Goal: Transaction & Acquisition: Purchase product/service

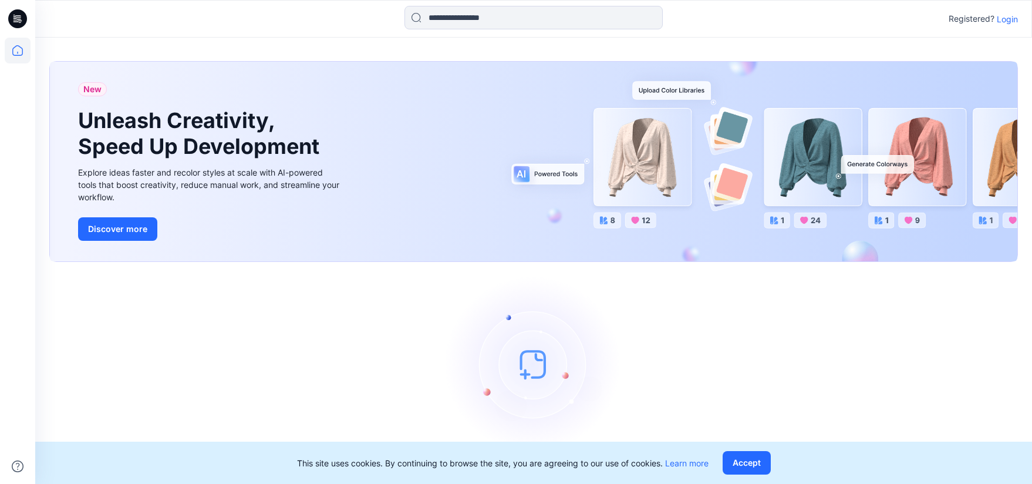
click at [1015, 20] on p "Login" at bounding box center [1007, 19] width 21 height 12
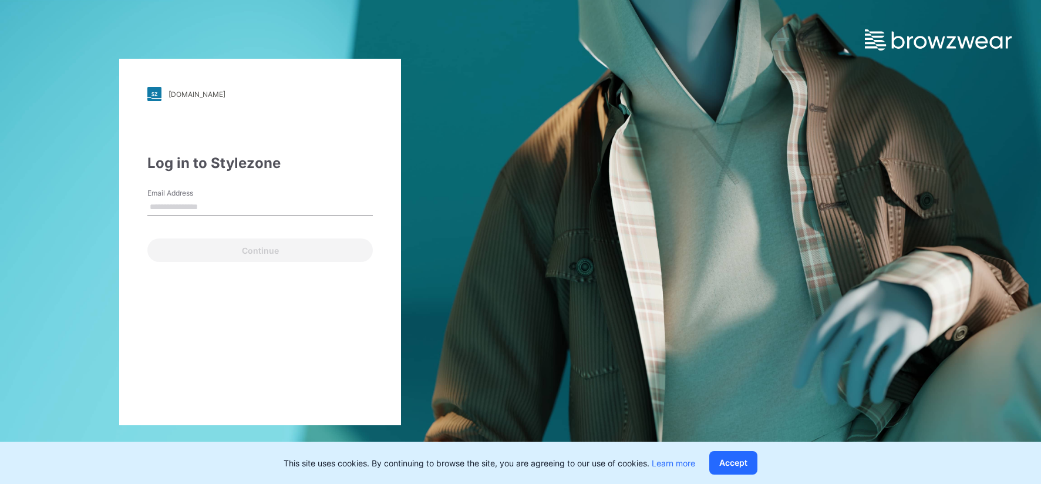
type input "**********"
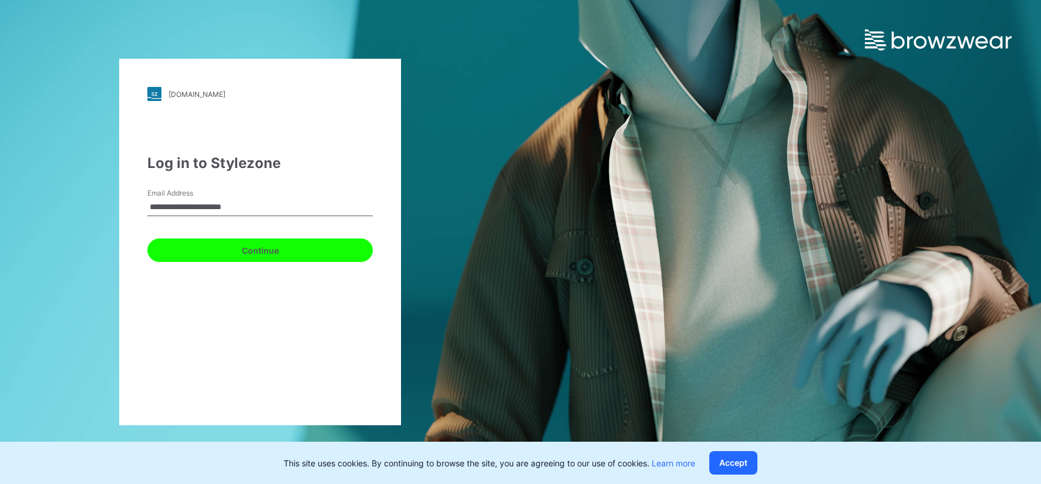
click at [264, 255] on button "Continue" at bounding box center [260, 249] width 226 height 23
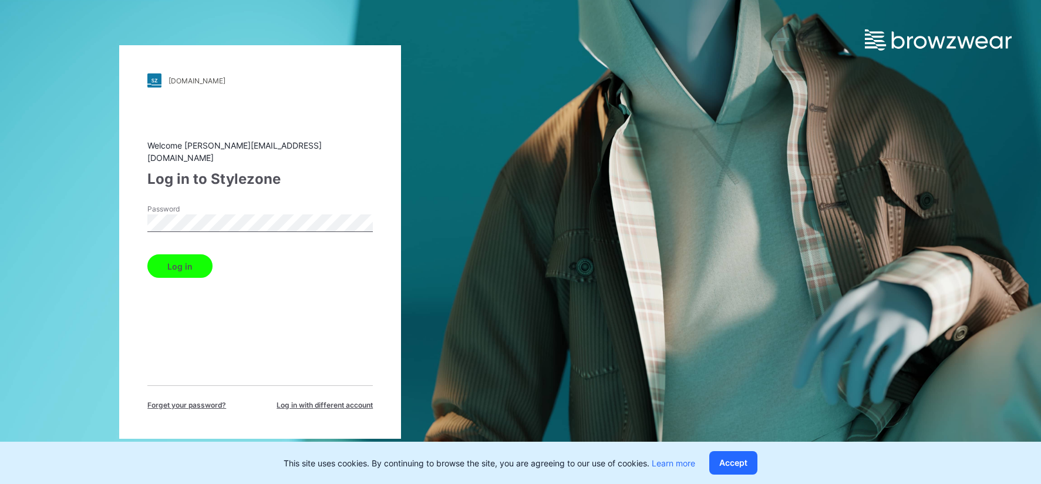
click at [170, 260] on button "Log in" at bounding box center [179, 265] width 65 height 23
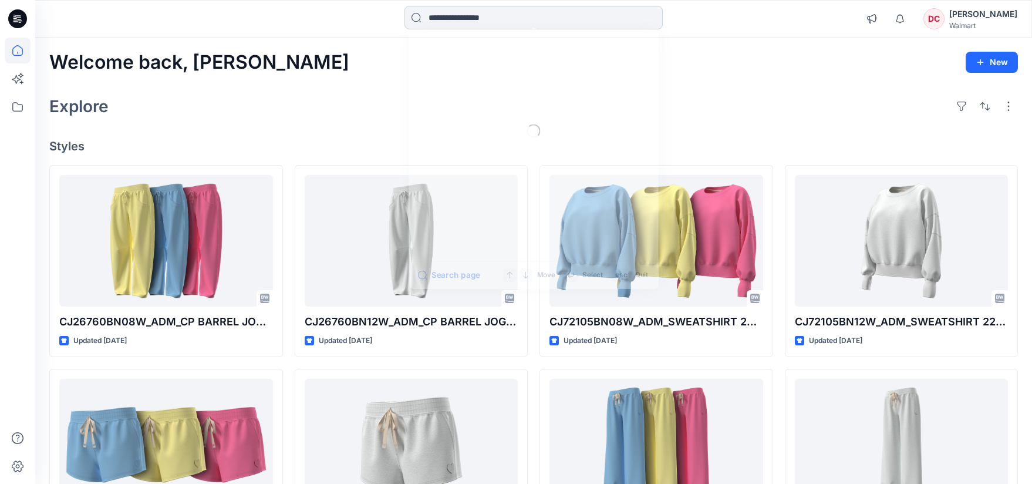
click at [523, 21] on input at bounding box center [534, 17] width 258 height 23
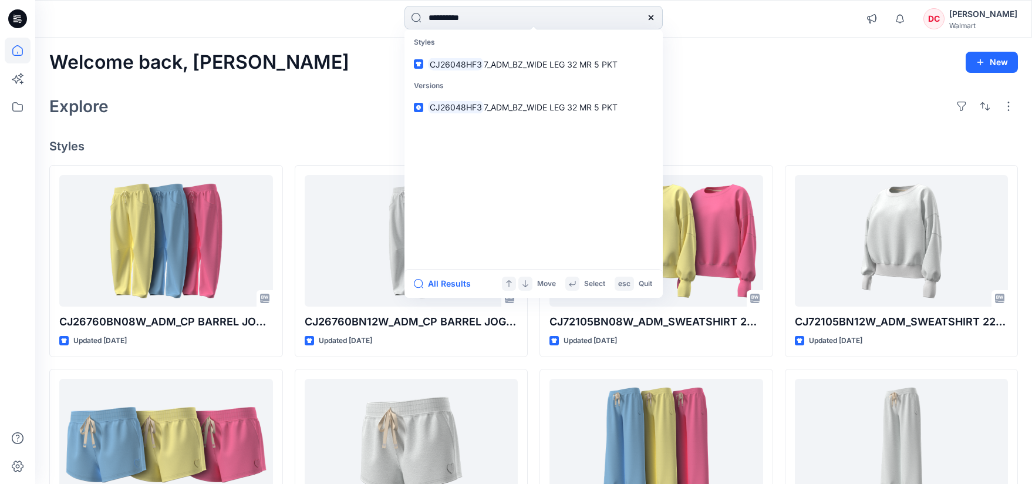
type input "**********"
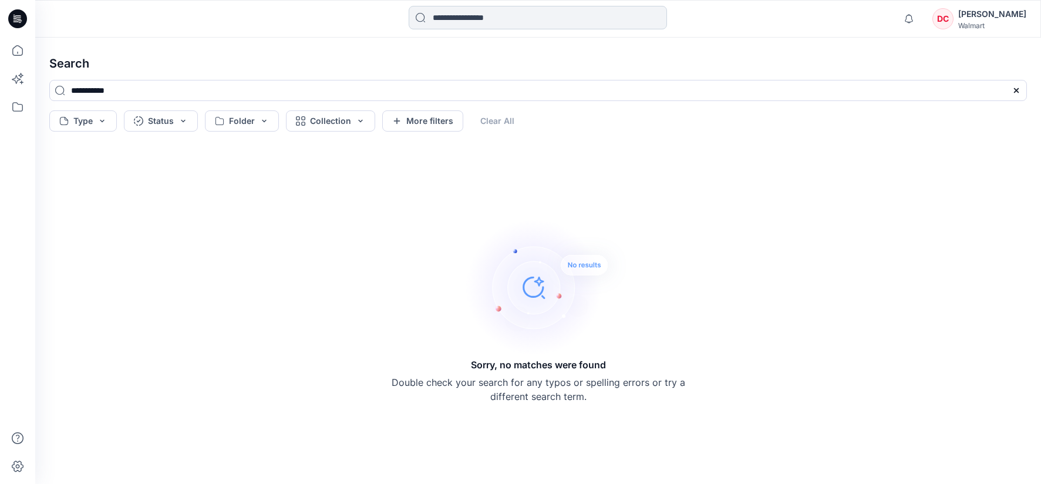
click at [495, 21] on input at bounding box center [538, 17] width 258 height 23
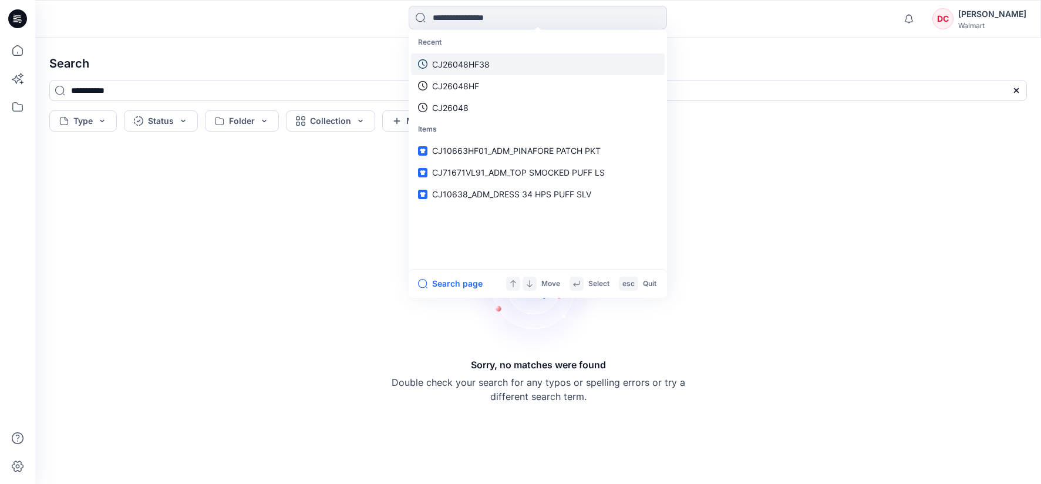
click at [472, 63] on p "CJ26048HF38" at bounding box center [461, 64] width 58 height 12
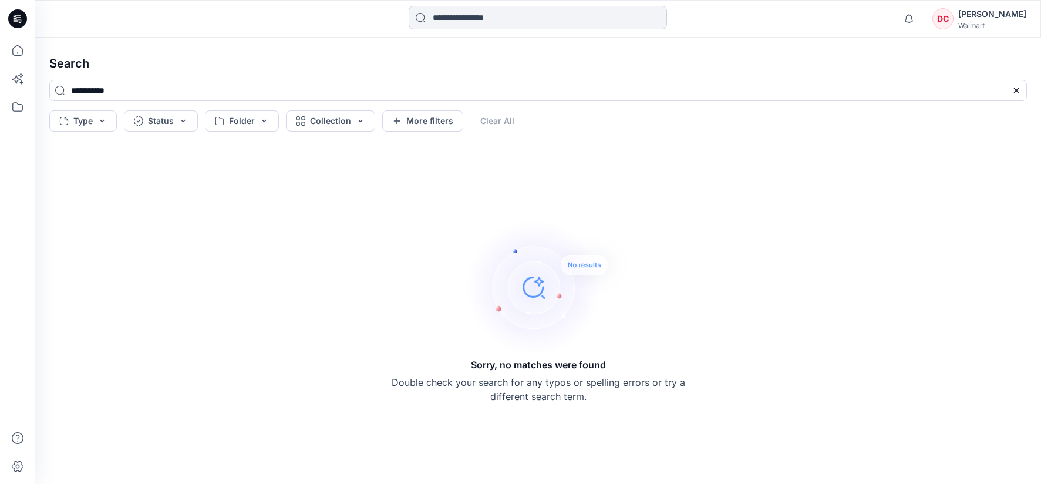
click at [501, 14] on input at bounding box center [538, 17] width 258 height 23
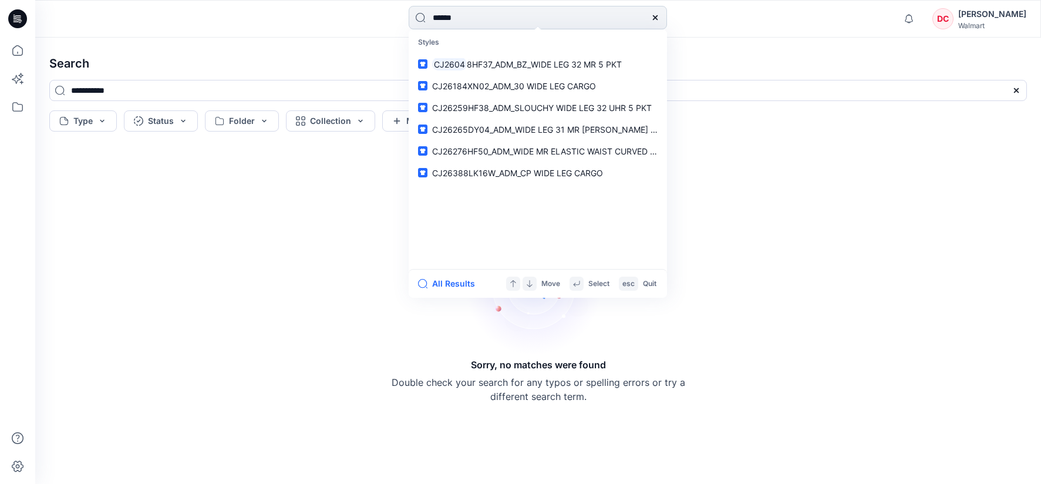
type input "*******"
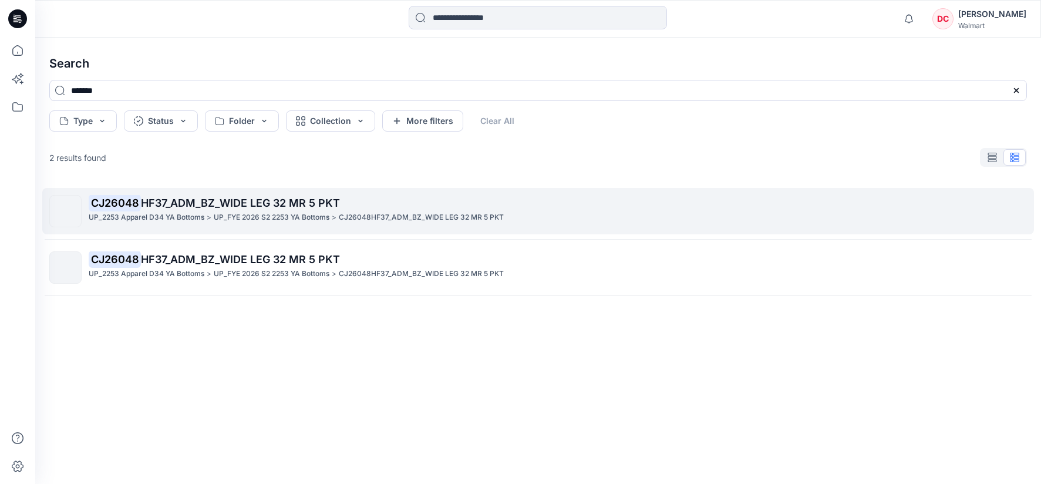
click at [276, 204] on span "HF37_ADM_BZ_WIDE LEG 32 MR 5 PKT" at bounding box center [240, 203] width 199 height 12
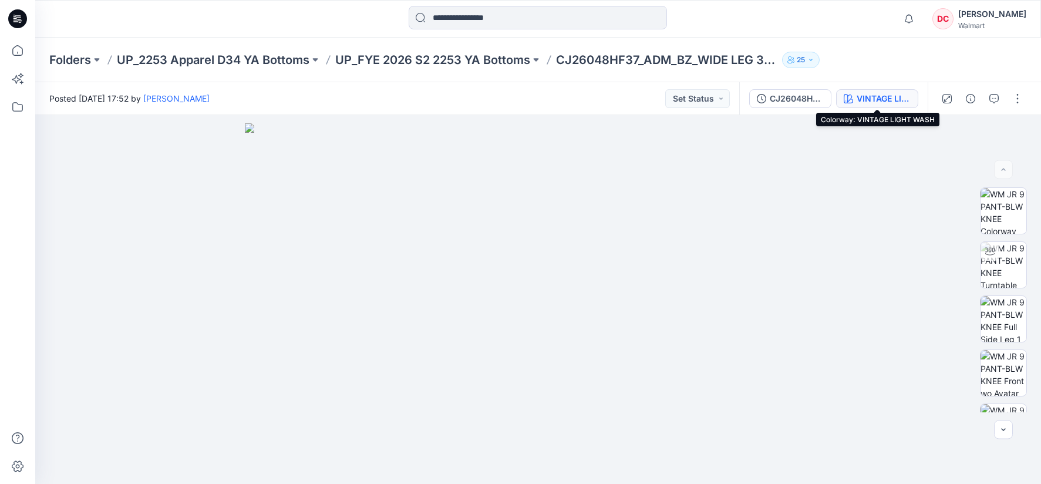
click at [904, 97] on div "VINTAGE LIGHT WASH" at bounding box center [884, 98] width 54 height 13
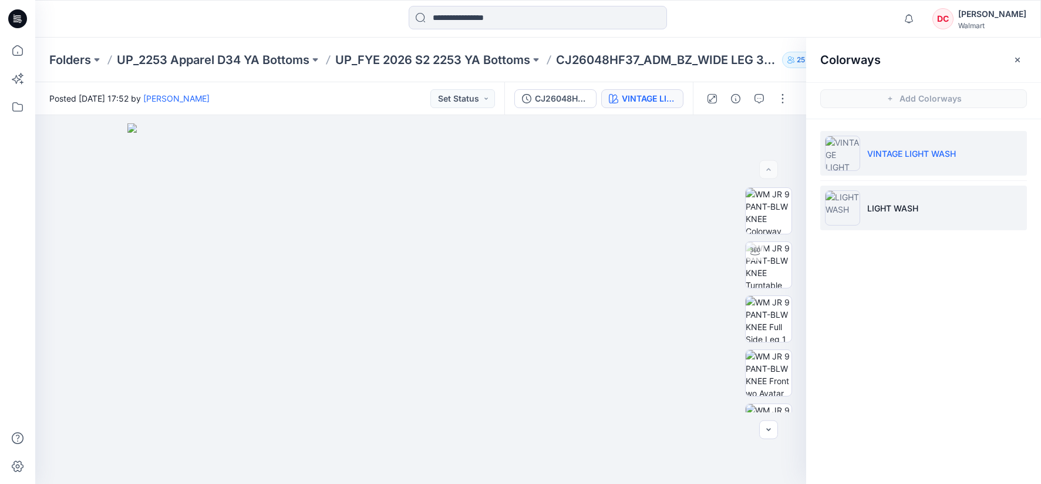
click at [855, 211] on img at bounding box center [842, 207] width 35 height 35
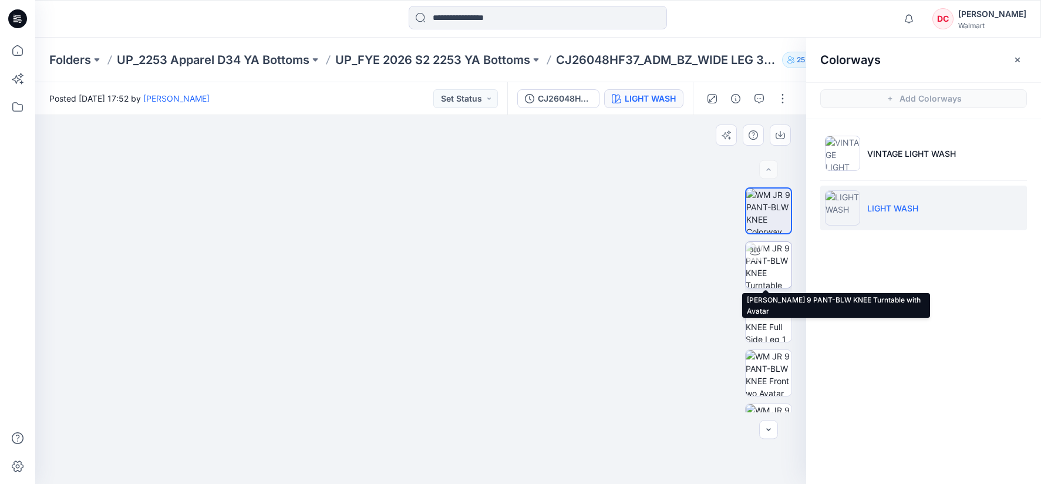
click at [770, 268] on img at bounding box center [769, 265] width 46 height 46
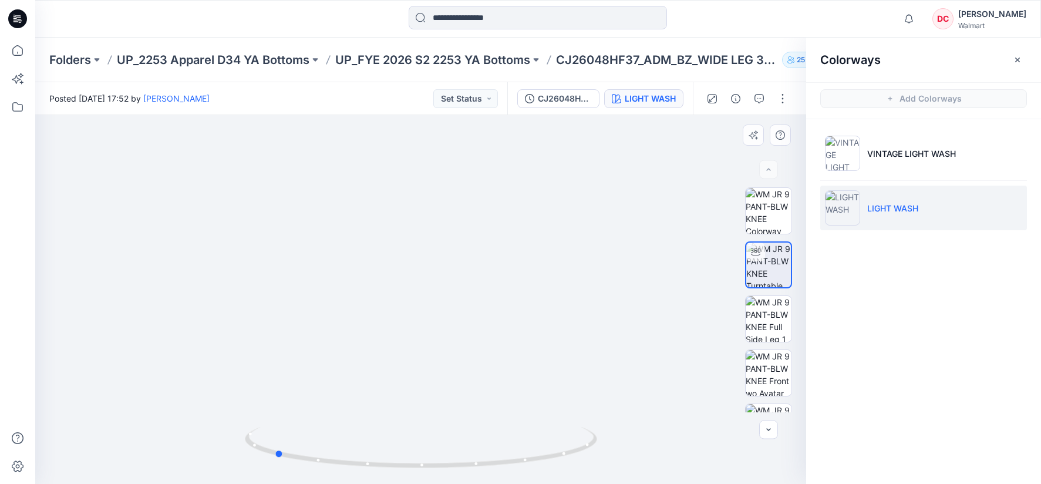
drag, startPoint x: 421, startPoint y: 463, endPoint x: 627, endPoint y: 458, distance: 205.6
click at [627, 458] on div at bounding box center [420, 299] width 771 height 369
